Goal: Task Accomplishment & Management: Complete application form

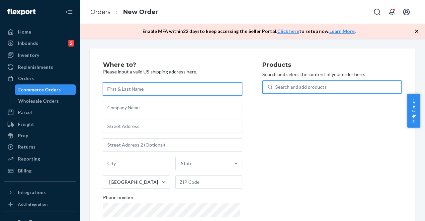
click at [126, 89] on input "text" at bounding box center [172, 88] width 139 height 13
click at [124, 88] on input "text" at bounding box center [172, 88] width 139 height 13
click at [131, 88] on input "text" at bounding box center [172, 88] width 139 height 13
paste input "[PERSON_NAME] [PERSON_NAME] [PERSON_NAME]"
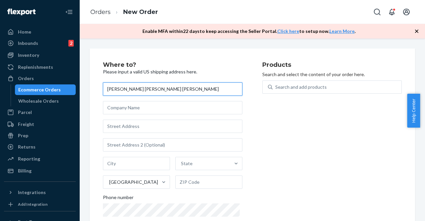
type input "[PERSON_NAME] [PERSON_NAME] [PERSON_NAME]"
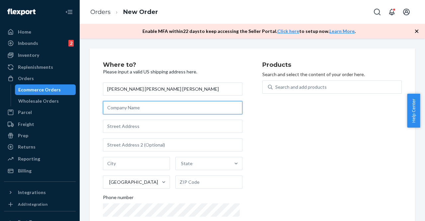
click at [126, 104] on input "text" at bounding box center [172, 107] width 139 height 13
type input "FARMACIAS DE SIMILARES TX LLC"
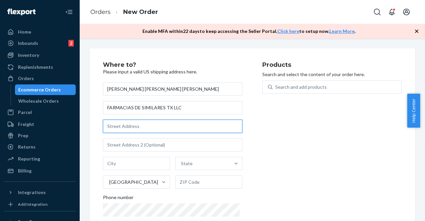
type input "[STREET_ADDRESS]"
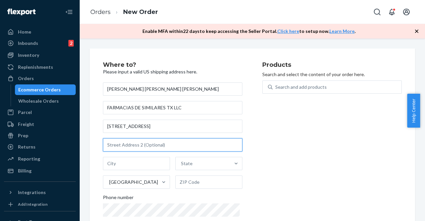
type input "Suite 260"
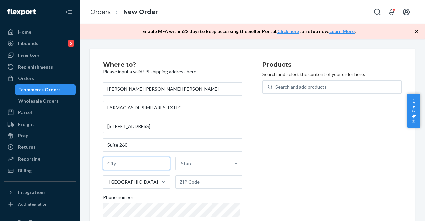
type input "Austin"
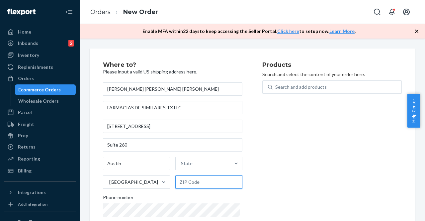
type input "78701"
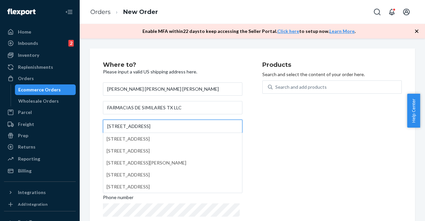
drag, startPoint x: 155, startPoint y: 124, endPoint x: 92, endPoint y: 123, distance: 63.4
click at [92, 123] on div "Where to? Please input a valid US shipping address here. [PERSON_NAME] [PERSON_…" at bounding box center [252, 150] width 325 height 205
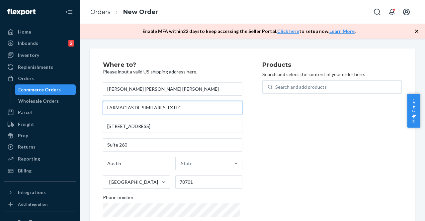
click at [182, 105] on input "FARMACIAS DE SIMILARES TX LLC" at bounding box center [172, 107] width 139 height 13
drag, startPoint x: 185, startPoint y: 108, endPoint x: 169, endPoint y: 107, distance: 15.9
click at [169, 107] on input "FARMACIAS DE SIMILARES TX LLC" at bounding box center [172, 107] width 139 height 13
click at [190, 107] on input "FARMACIAS DE SIMILARES TX LLC" at bounding box center [172, 107] width 139 height 13
drag, startPoint x: 197, startPoint y: 108, endPoint x: 77, endPoint y: 106, distance: 119.9
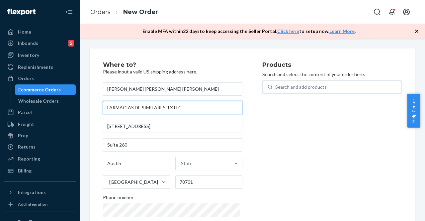
click at [77, 106] on div "Home Inbounds 2 Shipping Plans Problems 2 Inventory Products Replenishments Ord…" at bounding box center [212, 110] width 425 height 221
paste input "Brittmore Rd"
type input "Brittmore Rd"
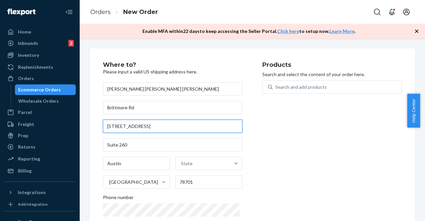
drag, startPoint x: 142, startPoint y: 125, endPoint x: 109, endPoint y: 126, distance: 32.5
click at [109, 126] on input "[STREET_ADDRESS]" at bounding box center [172, 126] width 139 height 13
click at [157, 127] on input "[STREET_ADDRESS]" at bounding box center [172, 126] width 139 height 13
drag, startPoint x: 169, startPoint y: 125, endPoint x: 65, endPoint y: 123, distance: 104.3
click at [65, 123] on div "Home Inbounds 2 Shipping Plans Problems 2 Inventory Products Replenishments Ord…" at bounding box center [212, 110] width 425 height 221
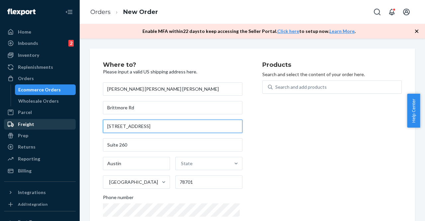
paste input "Brittmore Rd"
drag, startPoint x: 147, startPoint y: 128, endPoint x: 90, endPoint y: 128, distance: 57.1
click at [90, 128] on div "Where to? Please input a valid US shipping address here. [PERSON_NAME] [PERSON_…" at bounding box center [252, 150] width 325 height 205
paste input "1807"
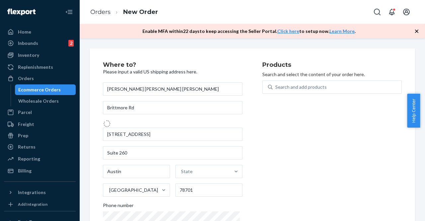
type input "1807 Brittmoore Rd"
type input "[GEOGRAPHIC_DATA]"
type input "77043"
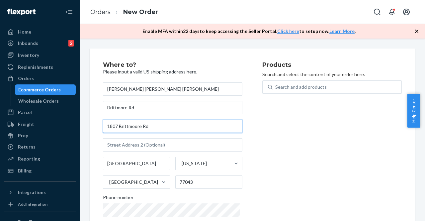
click at [132, 126] on input "1807 Brittmoore Rd" at bounding box center [172, 126] width 139 height 13
click at [161, 126] on input "1807 Brittmoore Rd" at bounding box center [172, 126] width 139 height 13
drag, startPoint x: 161, startPoint y: 126, endPoint x: 79, endPoint y: 126, distance: 81.7
click at [79, 126] on div "Home Inbounds 2 Shipping Plans Problems 2 Inventory Products Replenishments Ord…" at bounding box center [212, 110] width 425 height 221
paste input "re Rd"
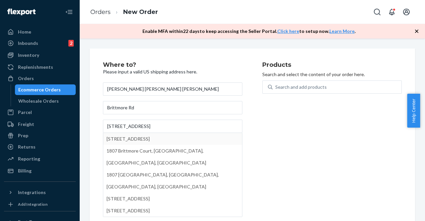
type input "1807 Brittmoore Rd"
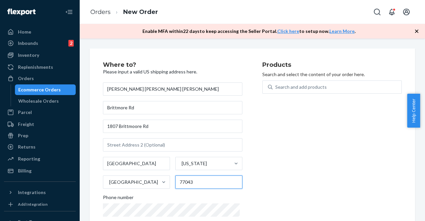
click at [199, 181] on input "77043" at bounding box center [208, 181] width 67 height 13
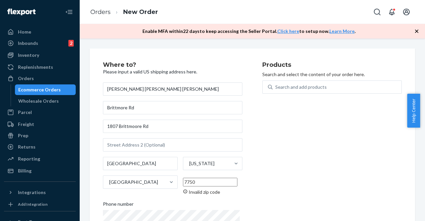
click at [199, 181] on input "7750" at bounding box center [210, 182] width 54 height 9
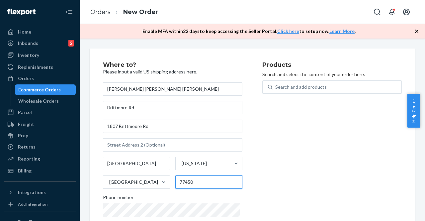
type input "77450"
click at [278, 178] on div "Products Search and select the content of your order here. Search and add produ…" at bounding box center [331, 151] width 139 height 179
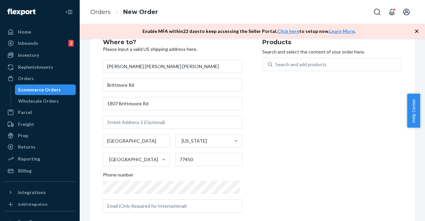
scroll to position [33, 0]
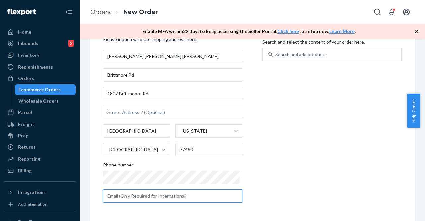
click at [159, 192] on input "text" at bounding box center [172, 195] width 139 height 13
type input "[EMAIL_ADDRESS][DOMAIN_NAME]"
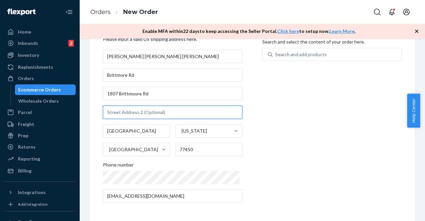
type input "Building E"
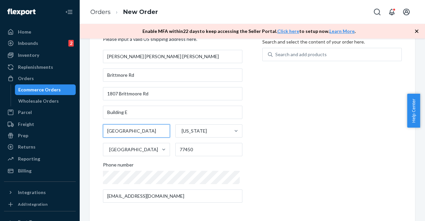
type input "San Antonio"
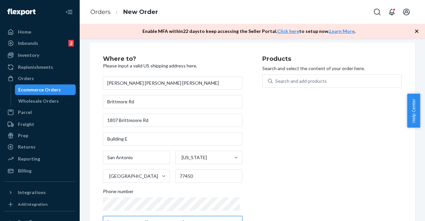
scroll to position [0, 0]
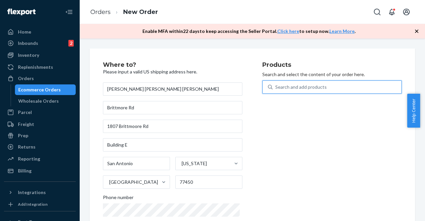
click at [296, 87] on div "Search and add products" at bounding box center [300, 87] width 51 height 7
click at [276, 87] on input "0 results available. Use Up and Down to choose options, press Enter to select t…" at bounding box center [275, 87] width 1 height 7
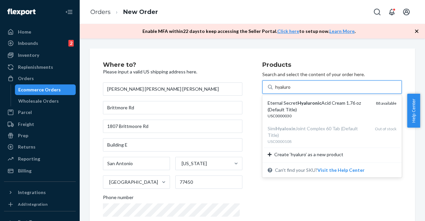
type input "hyaluron"
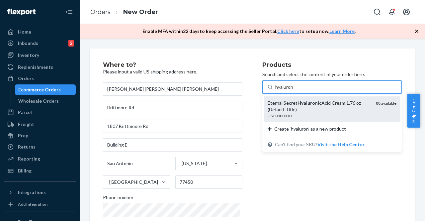
click at [292, 104] on div "Eternal Secret [MEDICAL_DATA] Cream 1.76 oz (Default Title)" at bounding box center [319, 106] width 103 height 13
click at [292, 90] on input "hyaluron" at bounding box center [284, 87] width 19 height 7
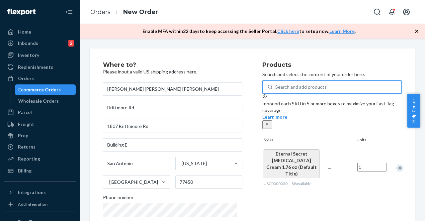
click at [308, 86] on div "Search and add products" at bounding box center [300, 87] width 51 height 7
click at [276, 86] on input "0 results available. Use Up and Down to choose options, press Enter to select t…" at bounding box center [275, 87] width 1 height 7
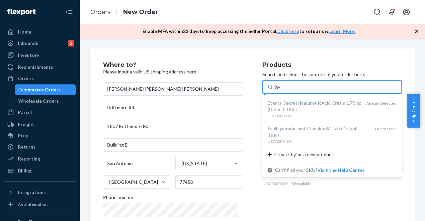
type input "h"
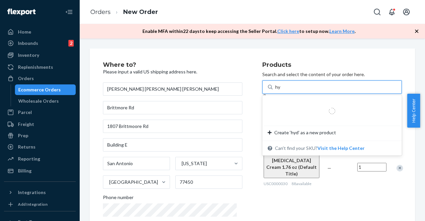
type input "h"
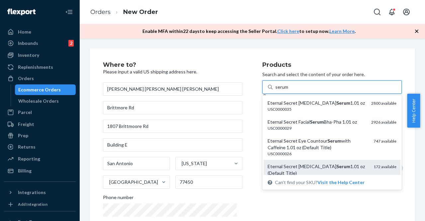
type input "serum"
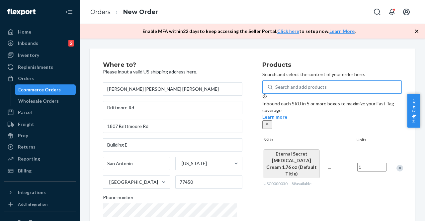
click at [361, 163] on input "1" at bounding box center [371, 167] width 29 height 9
type input "16"
click at [361, 166] on div "16" at bounding box center [372, 168] width 32 height 26
click at [293, 90] on div "Search and add products" at bounding box center [300, 87] width 51 height 7
click at [276, 90] on input "0 results available. Use Up and Down to choose options, press Enter to select t…" at bounding box center [275, 87] width 1 height 7
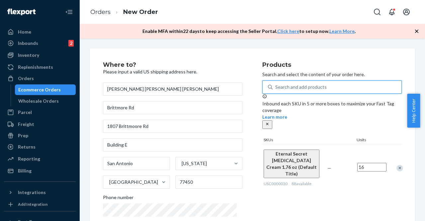
paste input "HYDRO COLAGEN SERUM 50GR ETERNAL S"
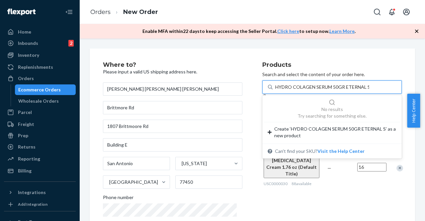
type input "HYDRO COLAGEN SERUM 50GR ETERNAL S"
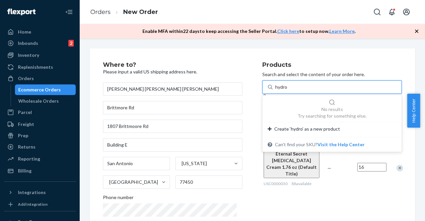
type input "hydro"
